Goal: Download file/media

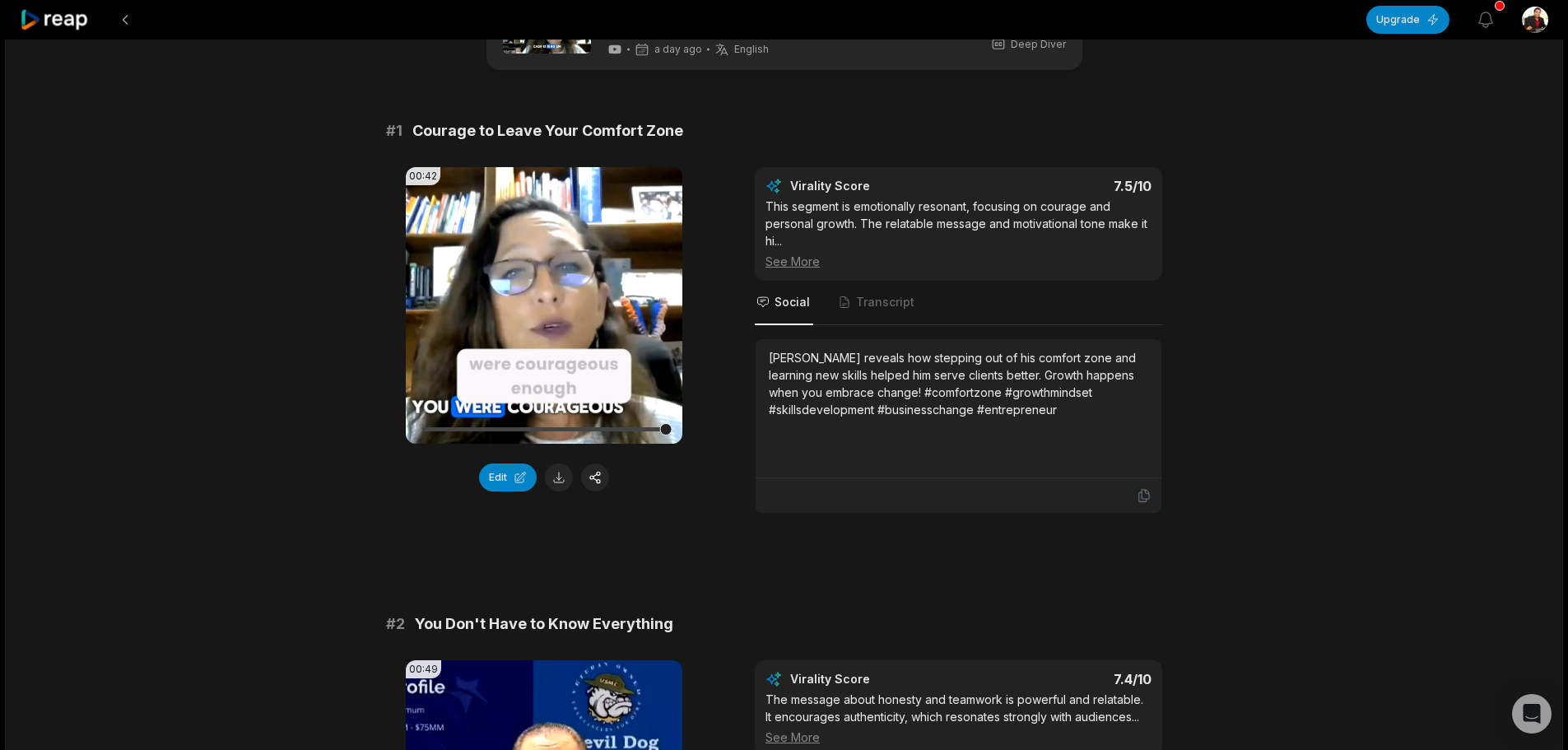
scroll to position [82, 0]
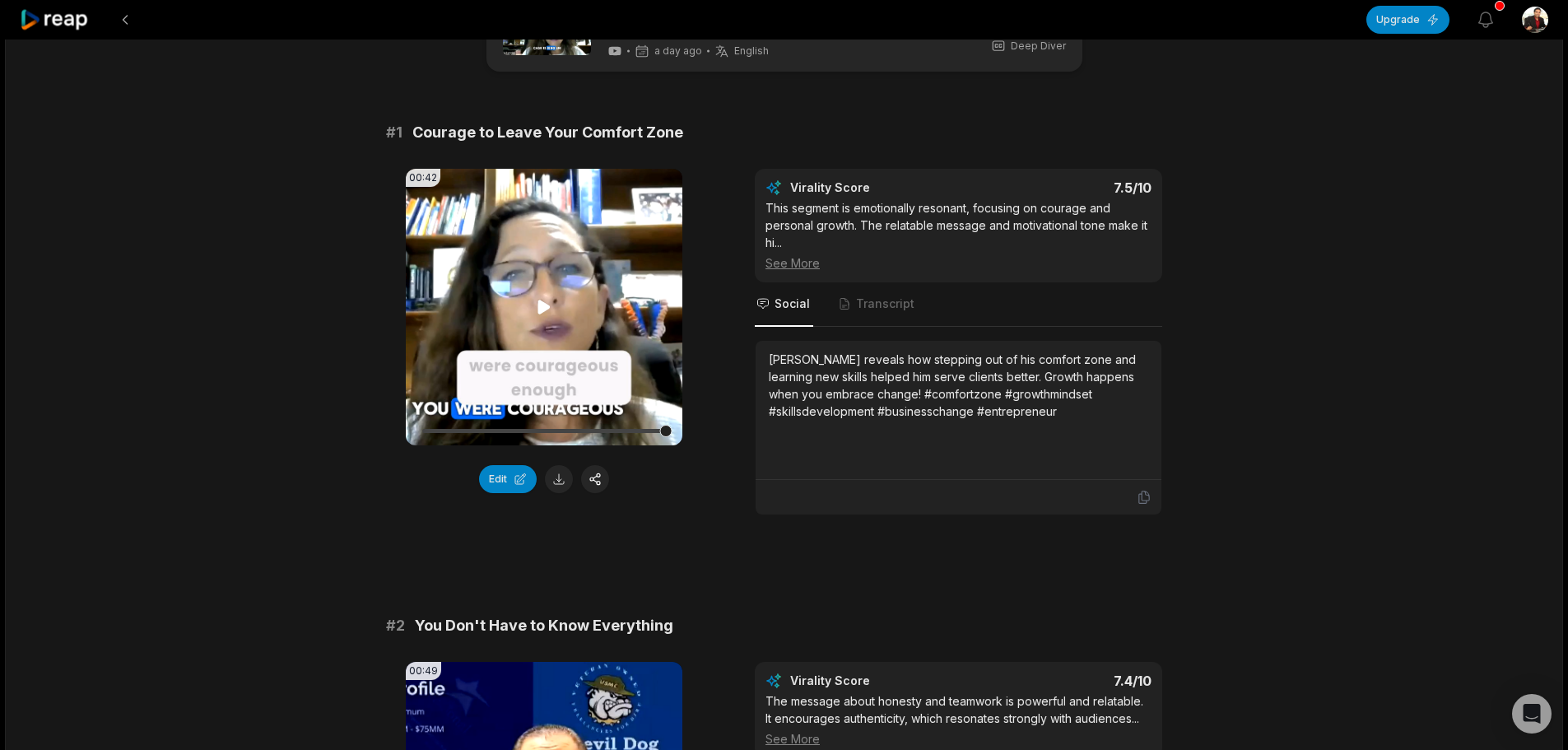
click at [540, 307] on icon at bounding box center [545, 307] width 12 height 14
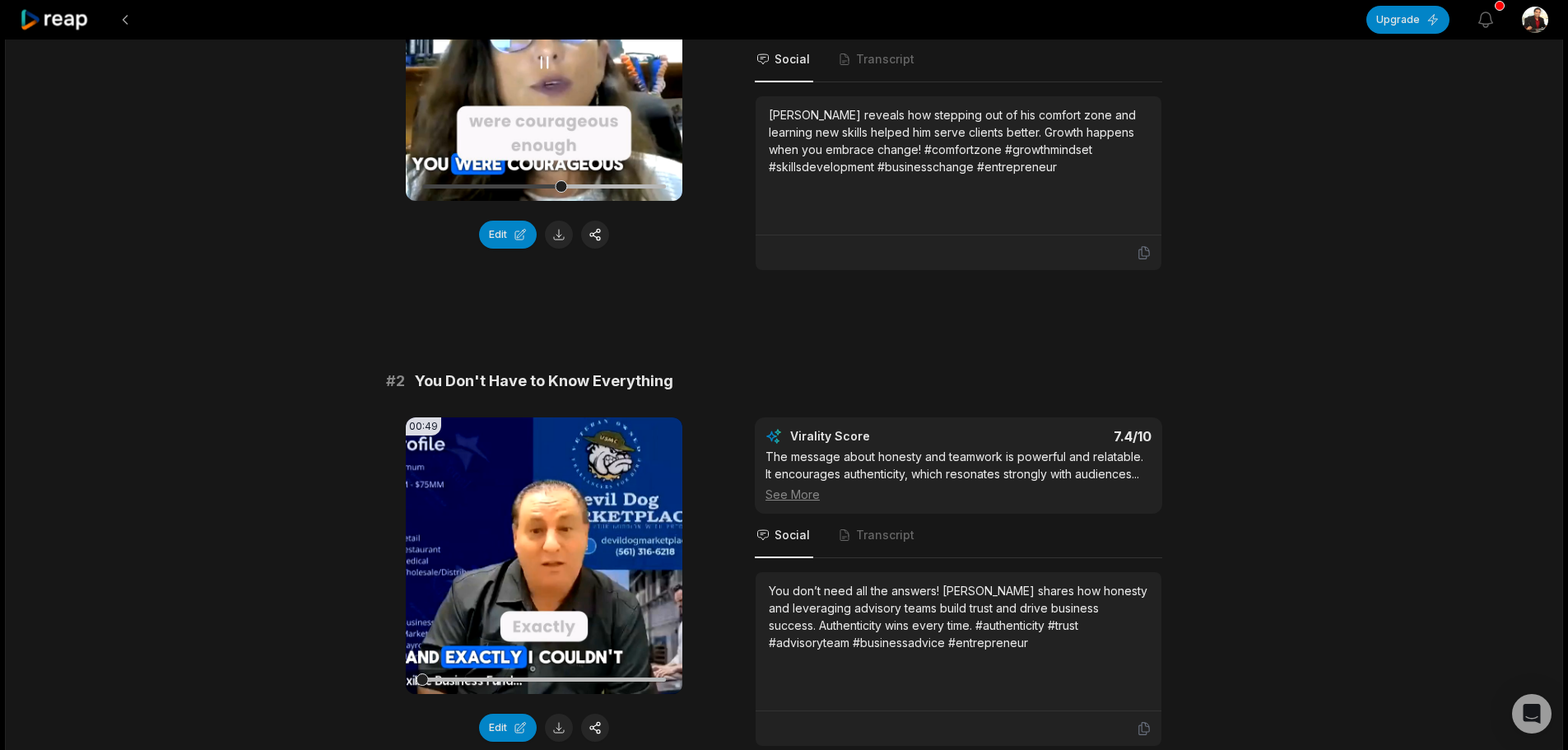
scroll to position [247, 0]
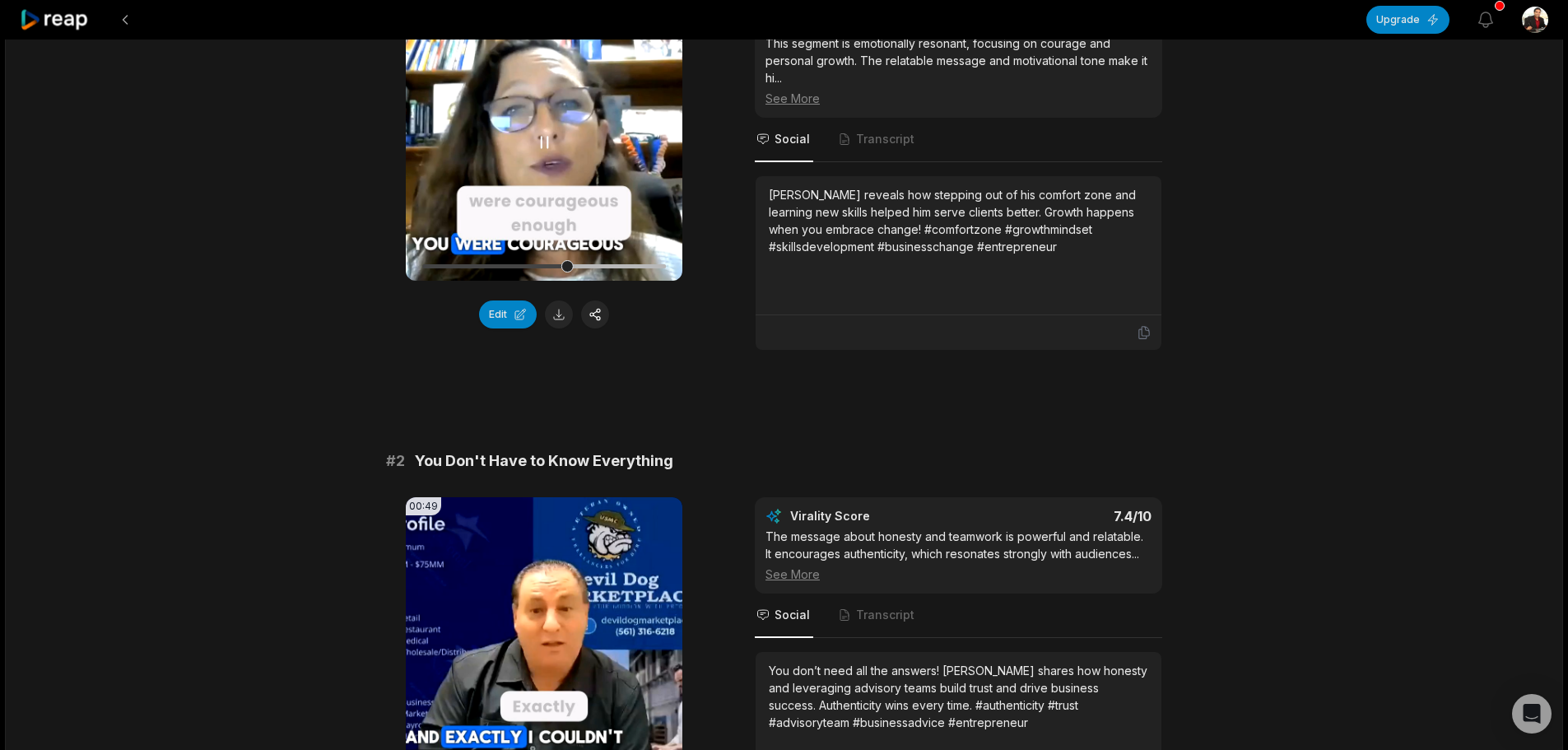
click at [540, 134] on icon at bounding box center [544, 142] width 20 height 20
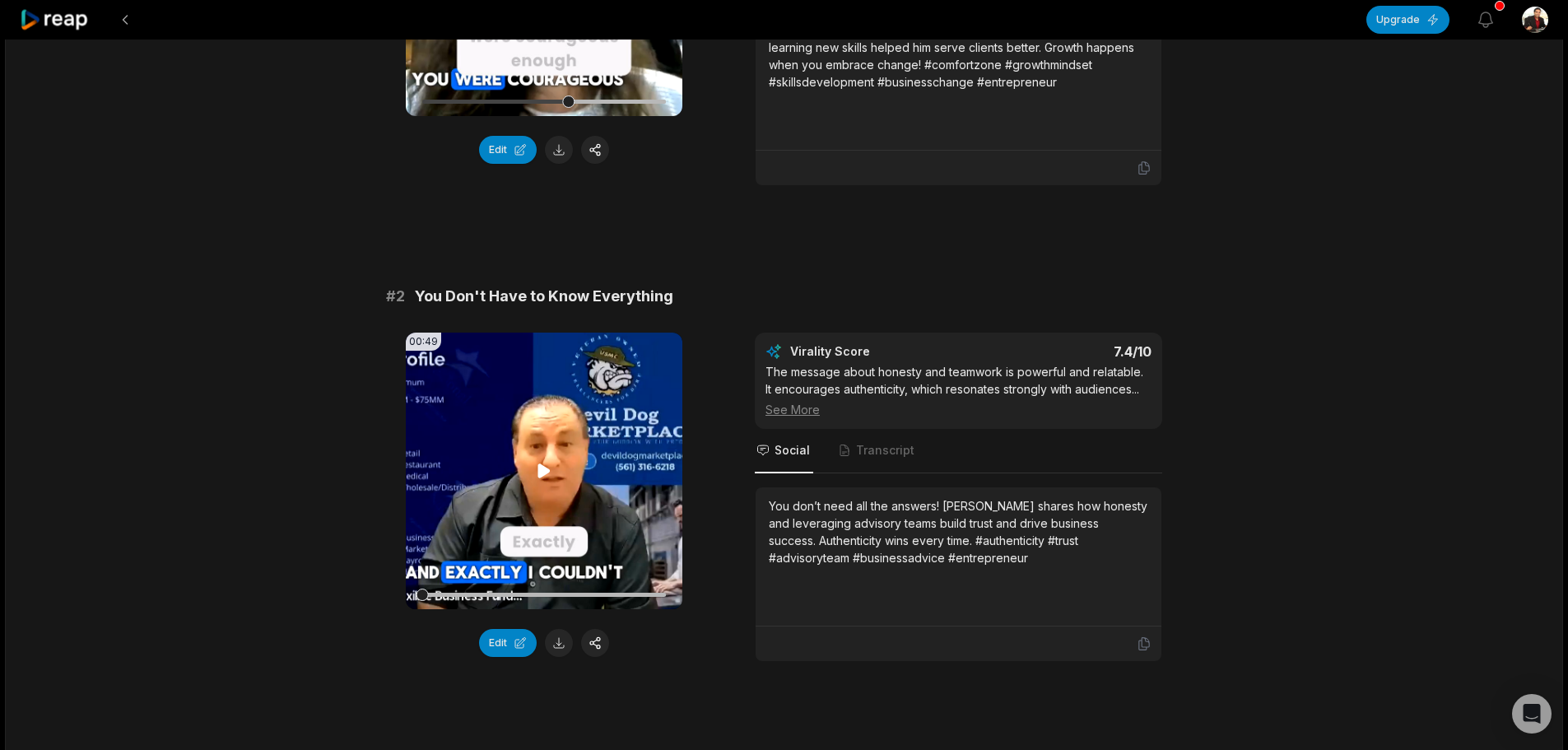
click at [547, 470] on icon at bounding box center [545, 470] width 12 height 14
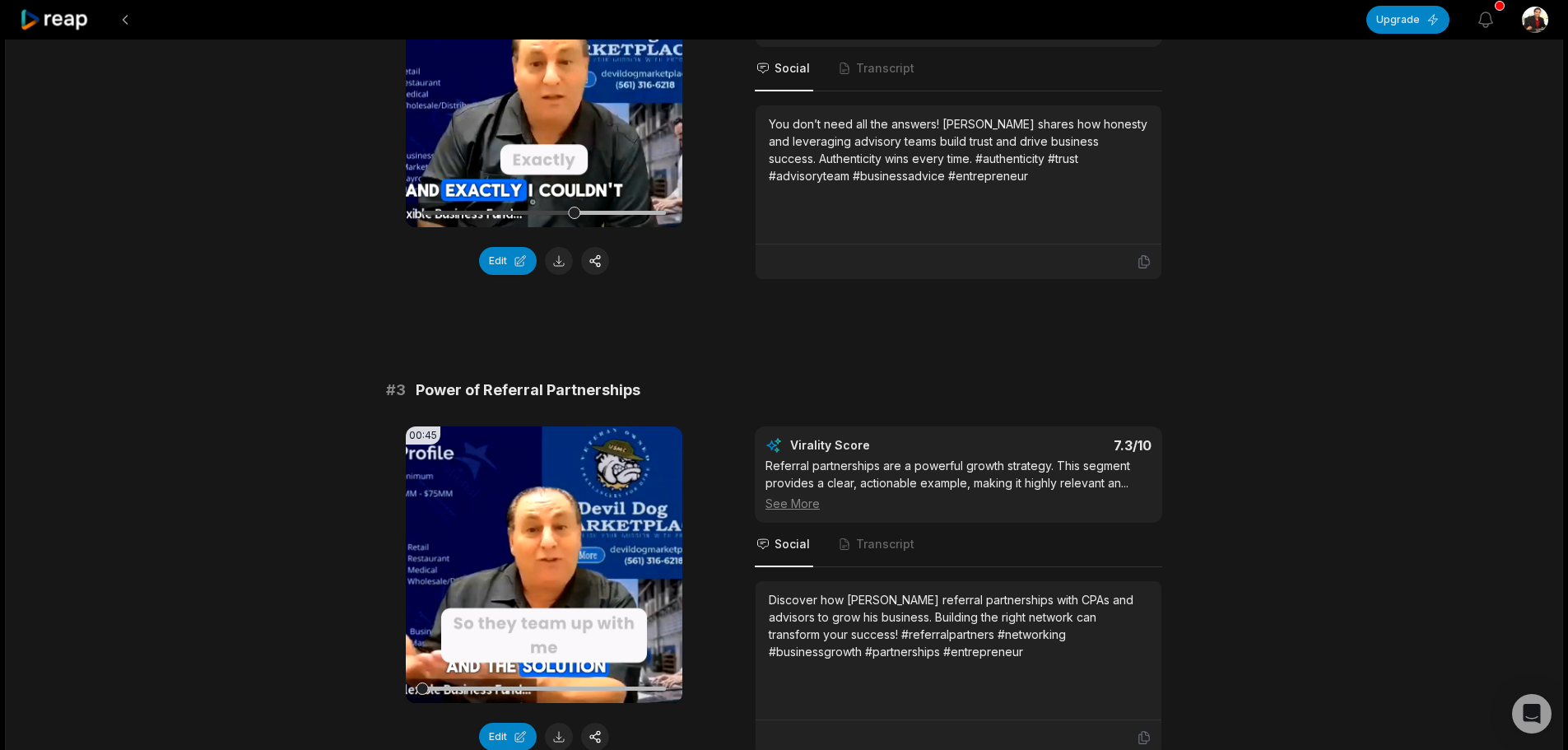
scroll to position [658, 0]
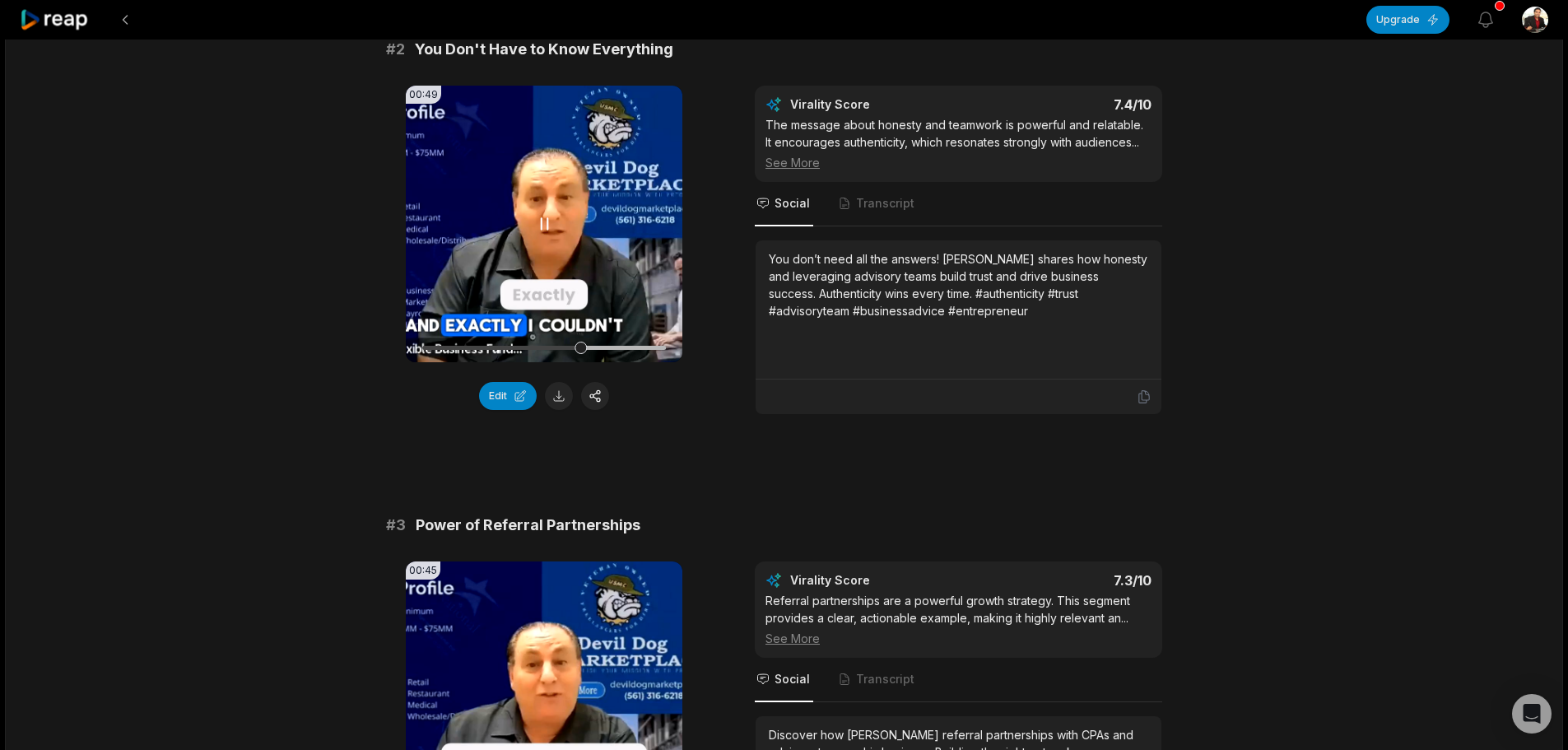
click at [539, 222] on icon at bounding box center [544, 224] width 20 height 20
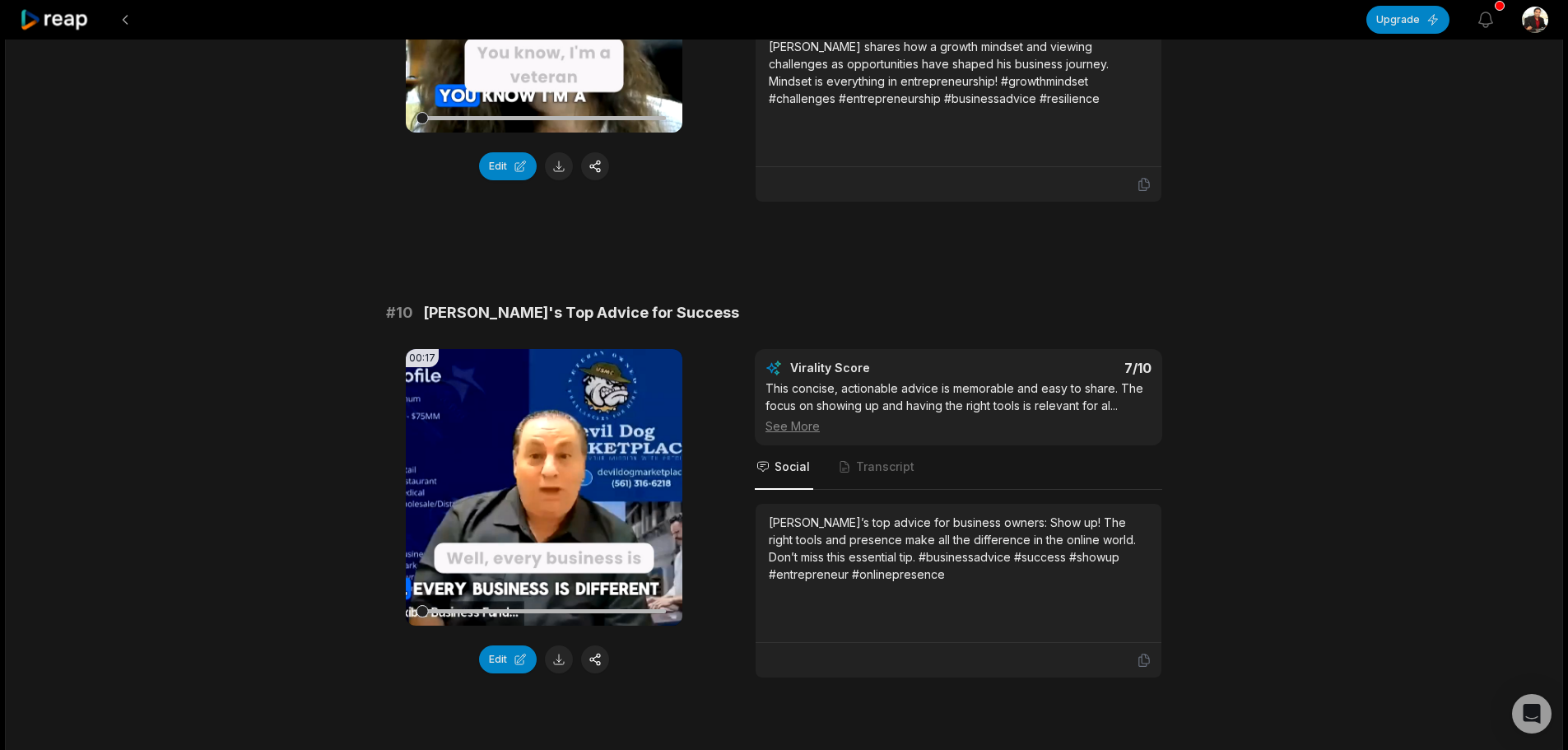
scroll to position [4327, 0]
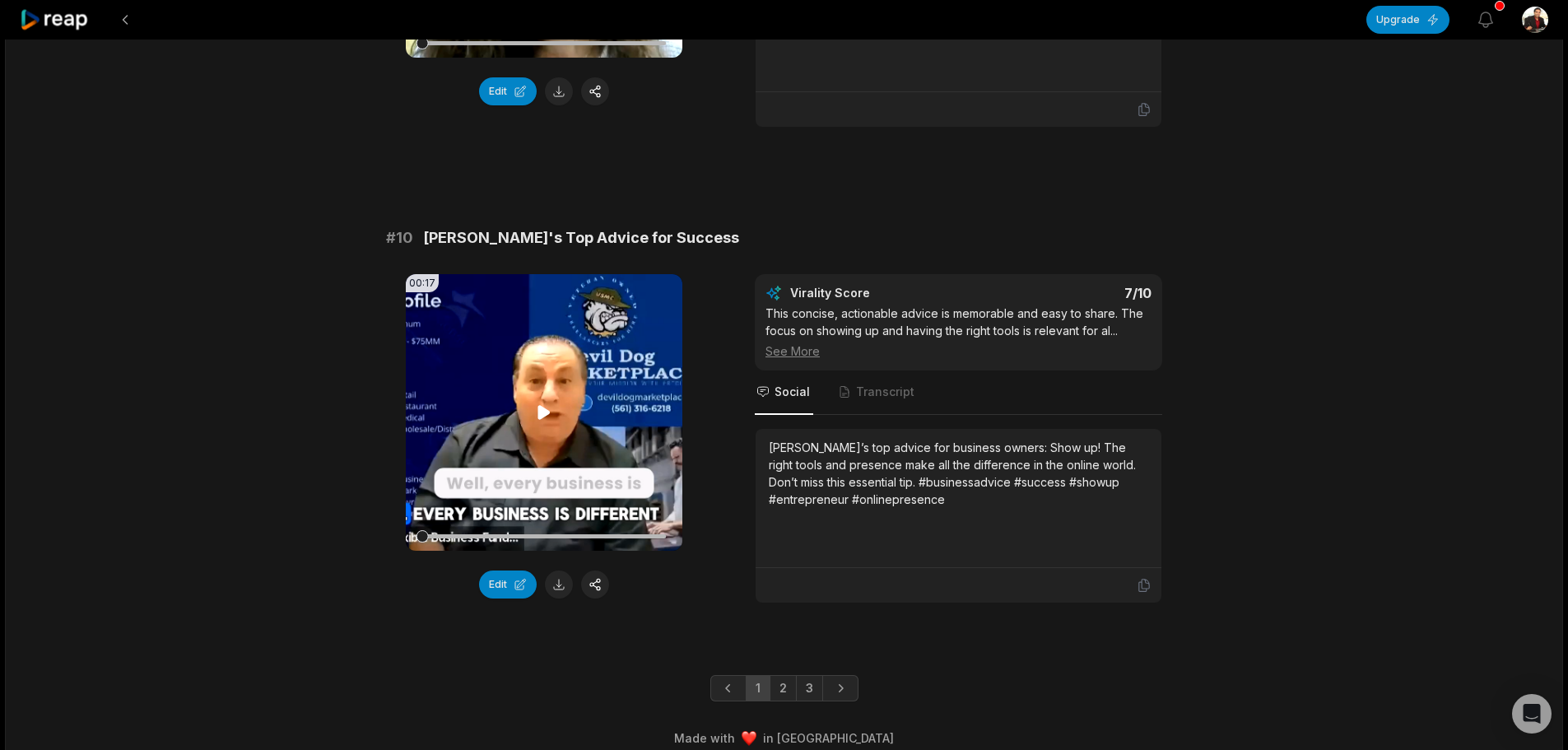
click at [546, 405] on icon at bounding box center [545, 412] width 12 height 14
click at [558, 571] on button at bounding box center [559, 584] width 28 height 28
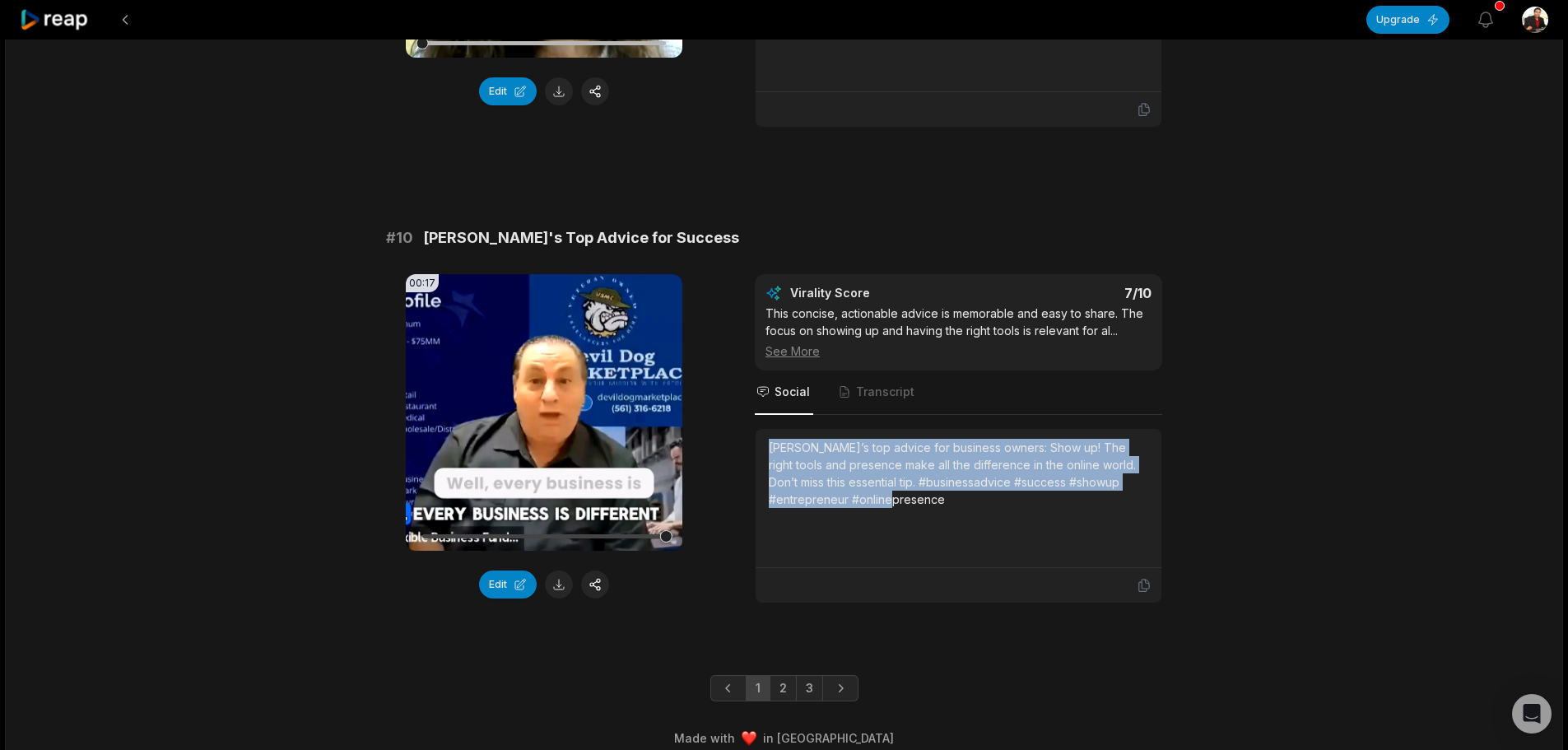
drag, startPoint x: 771, startPoint y: 430, endPoint x: 845, endPoint y: 493, distance: 97.2
click at [845, 493] on div "[PERSON_NAME]’s top advice for business owners: Show up! The right tools and pr…" at bounding box center [958, 498] width 380 height 119
drag, startPoint x: 865, startPoint y: 484, endPoint x: 766, endPoint y: 425, distance: 115.2
click at [766, 428] on div "[PERSON_NAME]’s top advice for business owners: Show up! The right tools and pr…" at bounding box center [958, 497] width 406 height 139
copy div "[PERSON_NAME]’s top advice for business owners: Show up! The right tools and pr…"
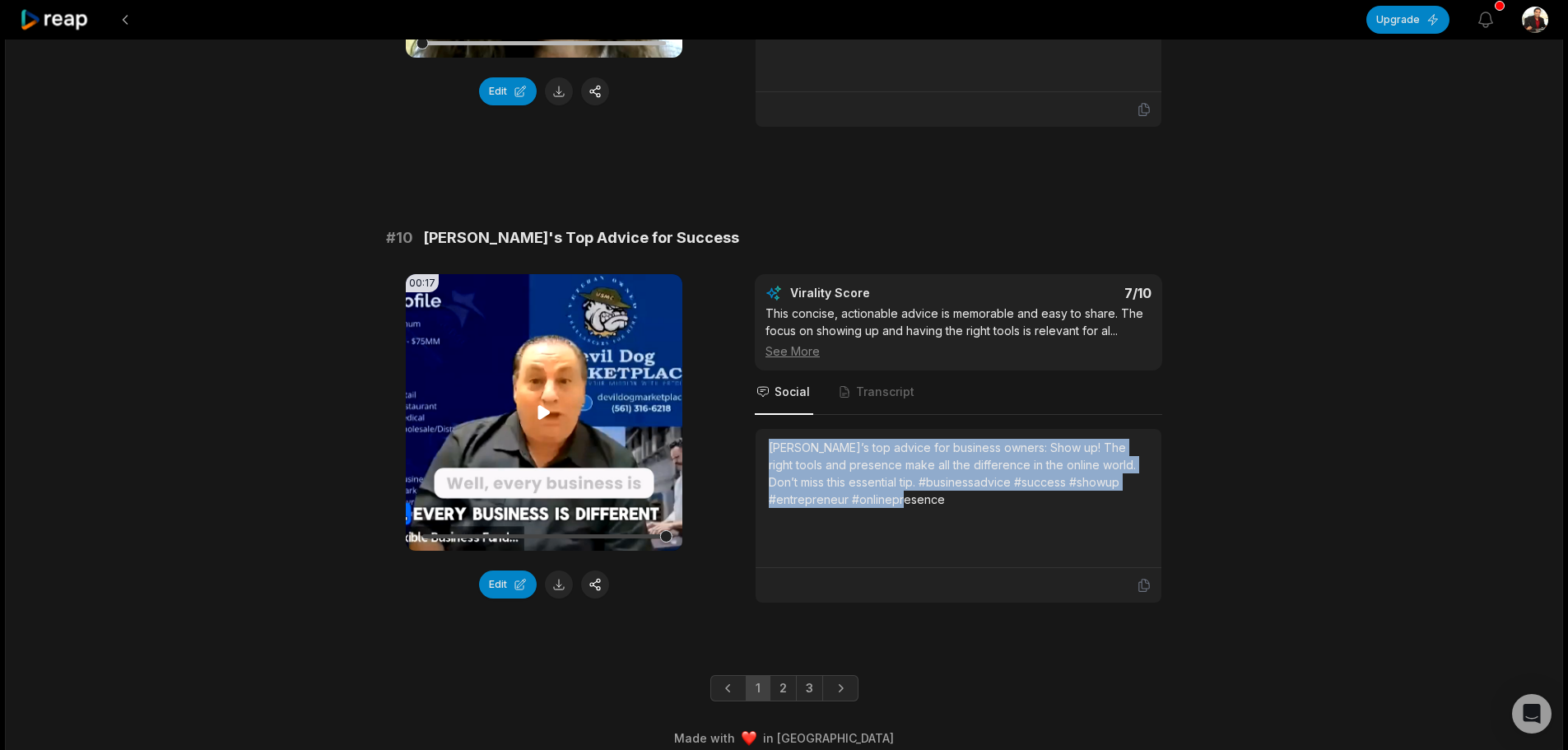
click at [540, 405] on icon at bounding box center [545, 412] width 12 height 14
click at [504, 570] on button "Edit" at bounding box center [508, 584] width 58 height 28
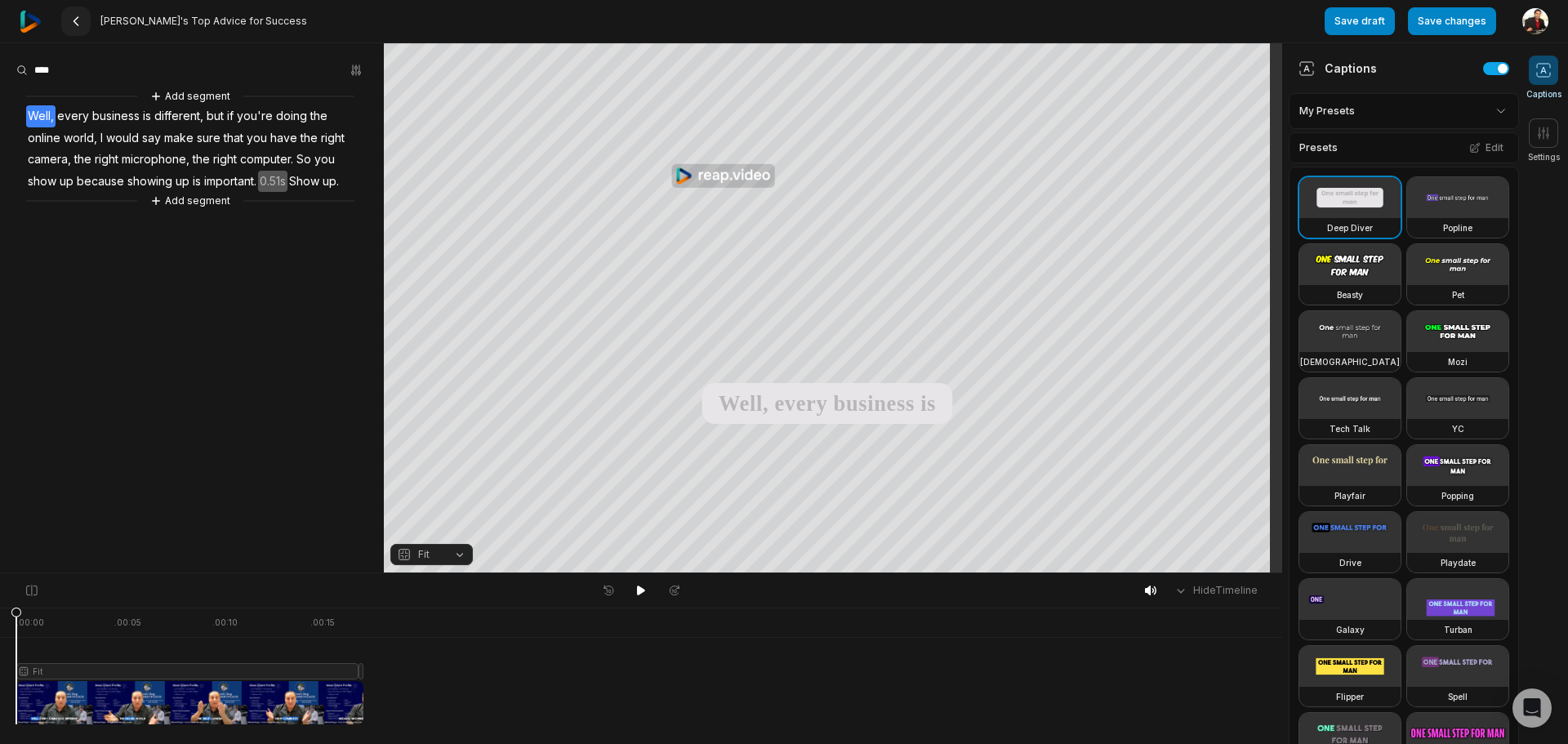
click at [77, 22] on icon at bounding box center [75, 21] width 13 height 13
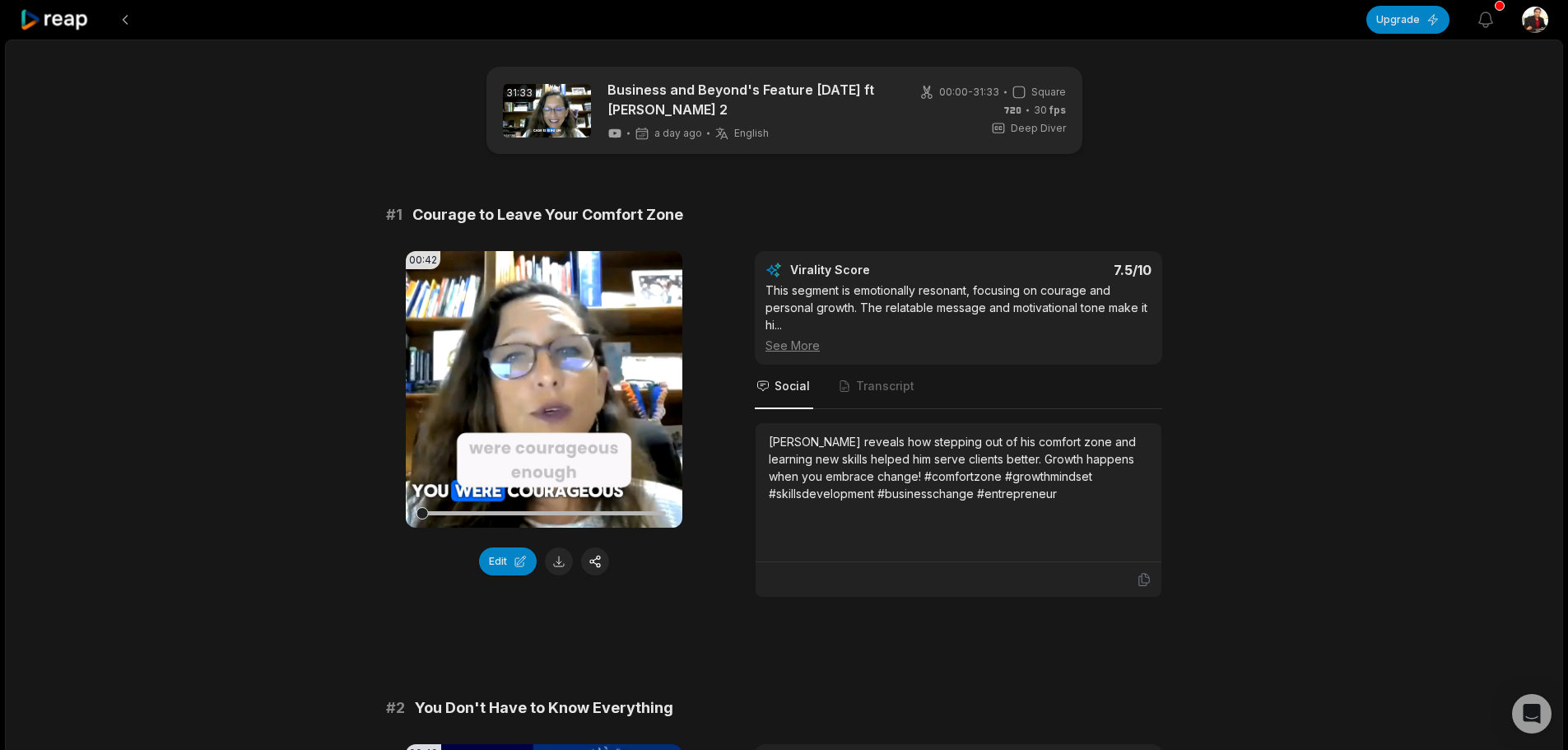
click at [1019, 91] on icon at bounding box center [1019, 92] width 15 height 15
click at [561, 114] on link at bounding box center [547, 110] width 88 height 53
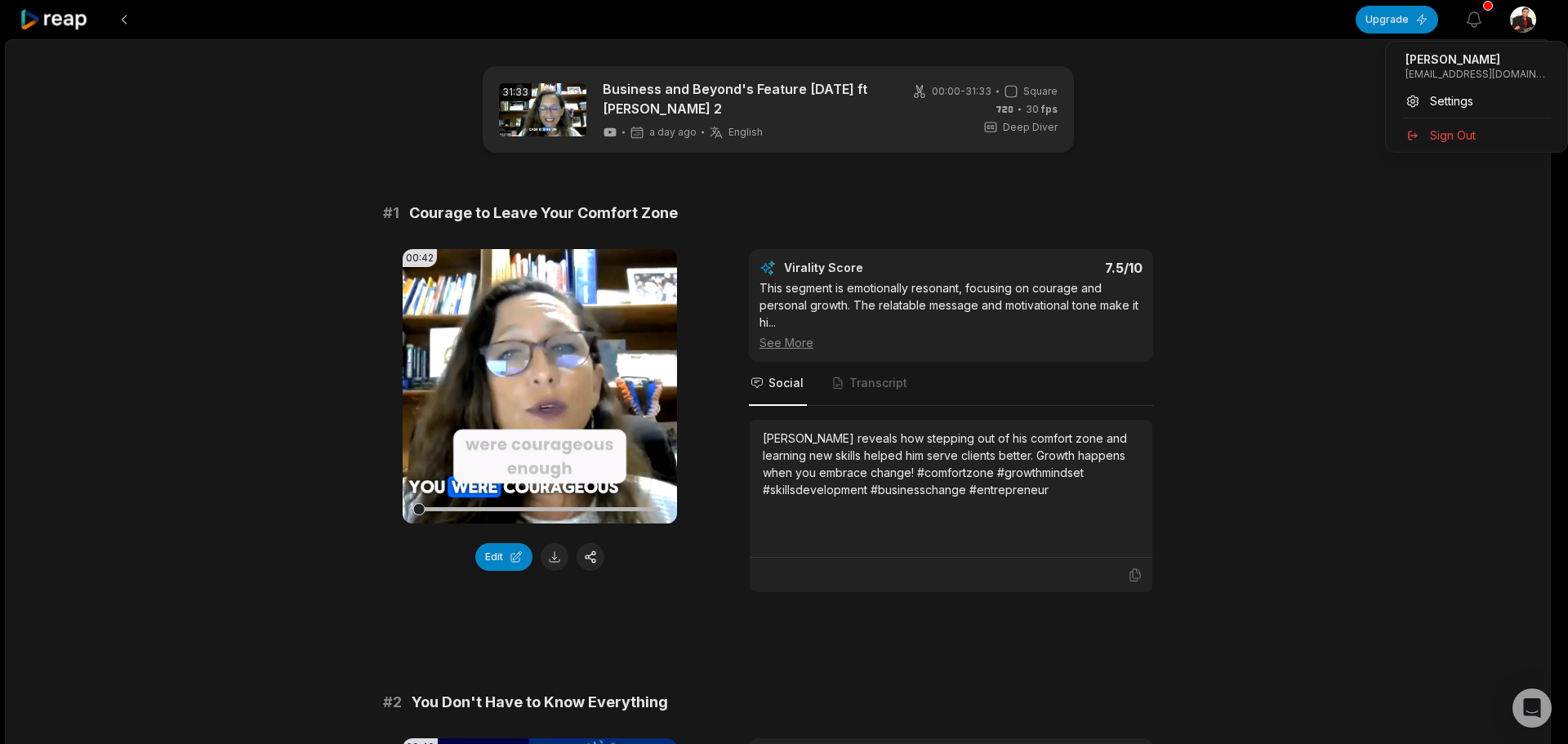
click at [1532, 27] on html "Upgrade View notifications Open user menu 31:33 Business and Beyond's Feature F…" at bounding box center [784, 372] width 1568 height 744
click at [1478, 20] on html "Upgrade View notifications Open user menu 31:33 Business and Beyond's Feature F…" at bounding box center [784, 372] width 1568 height 744
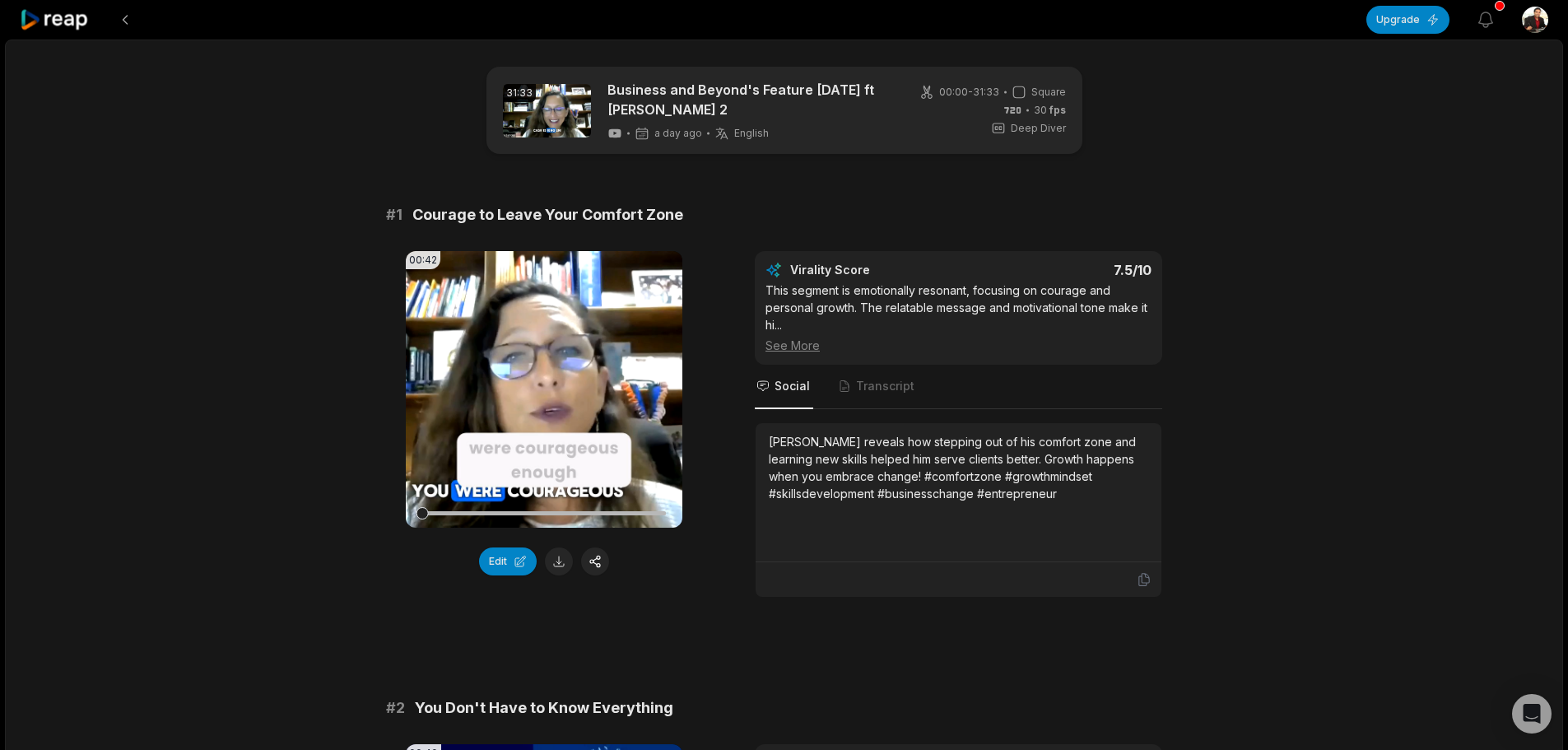
click at [1490, 20] on icon "button" at bounding box center [1486, 19] width 20 height 20
click at [70, 33] on div at bounding box center [55, 19] width 71 height 39
click at [68, 27] on icon at bounding box center [55, 19] width 70 height 22
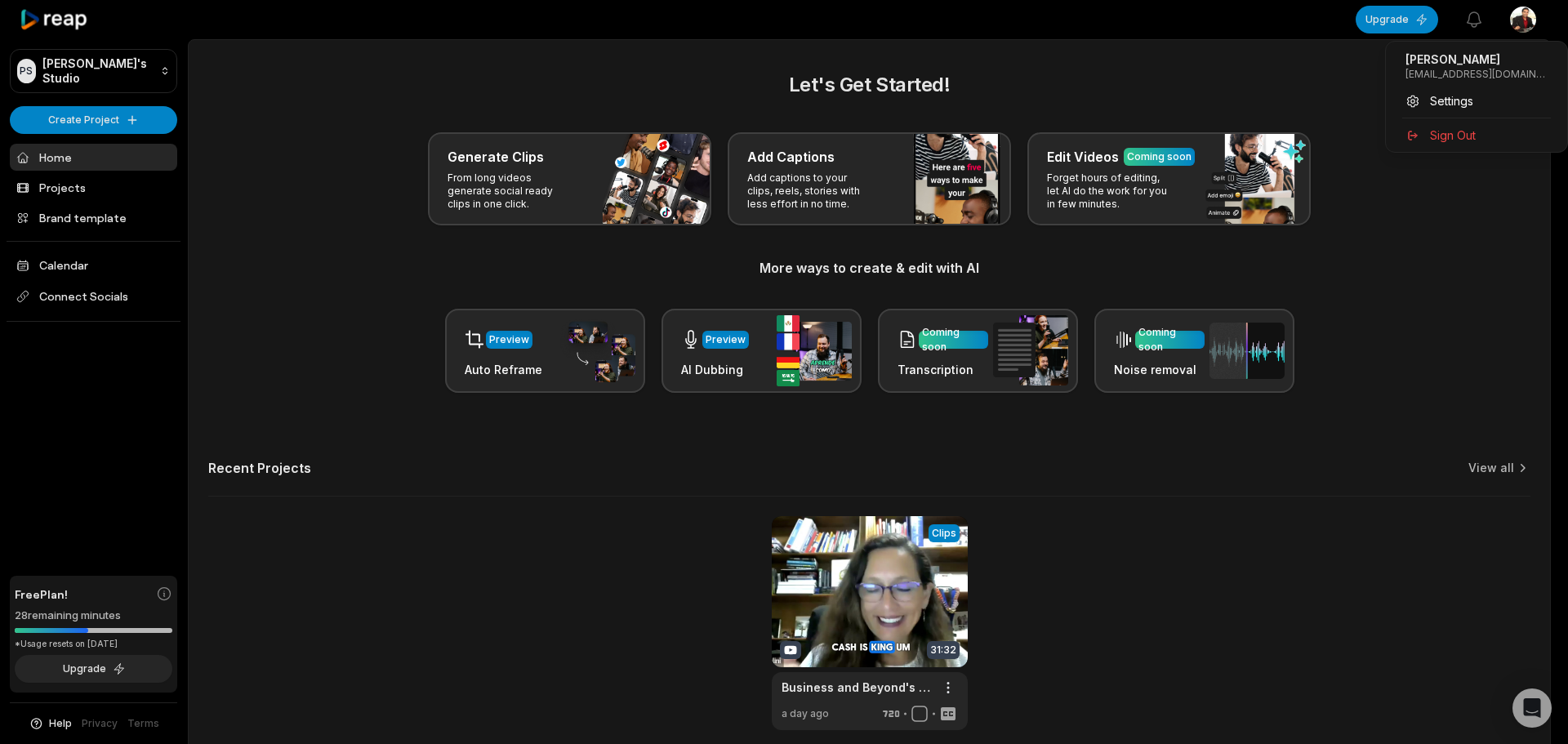
click at [1526, 12] on html "PS Paul's Studio Create Project Home Projects Brand template Calendar Connect S…" at bounding box center [784, 372] width 1568 height 744
click at [1444, 135] on span "Sign Out" at bounding box center [1452, 135] width 46 height 17
